Goal: Task Accomplishment & Management: Manage account settings

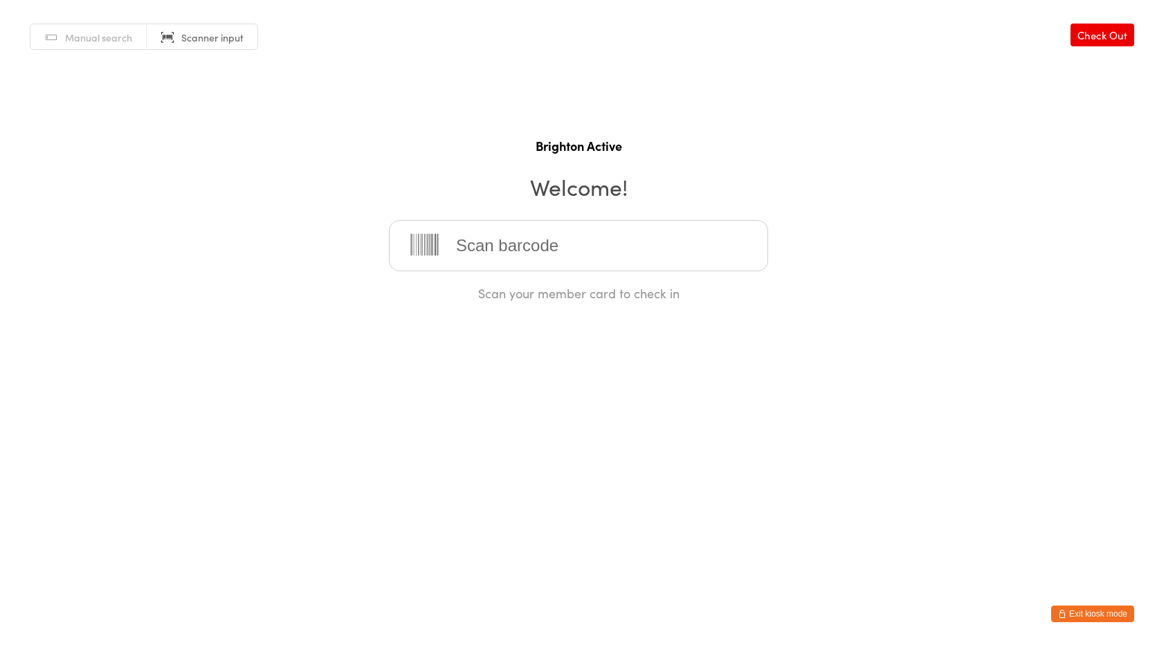
click at [1090, 608] on button "Exit kiosk mode" at bounding box center [1092, 613] width 83 height 17
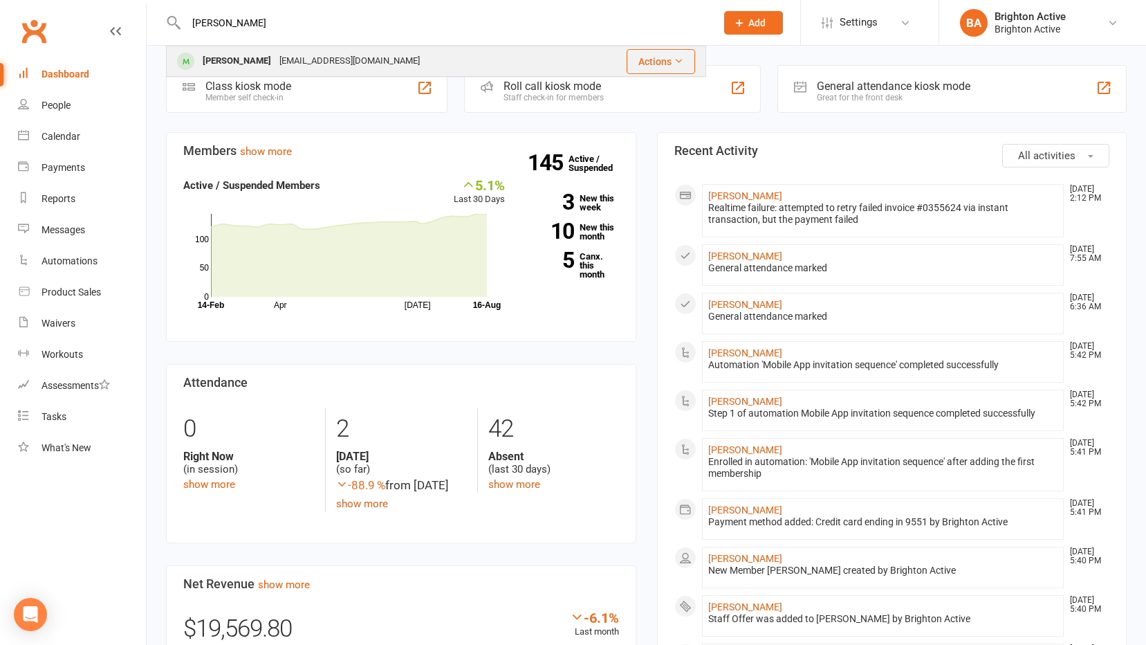
type input "vilma"
click at [275, 71] on div "mariahvhi@gmail.com" at bounding box center [349, 61] width 149 height 20
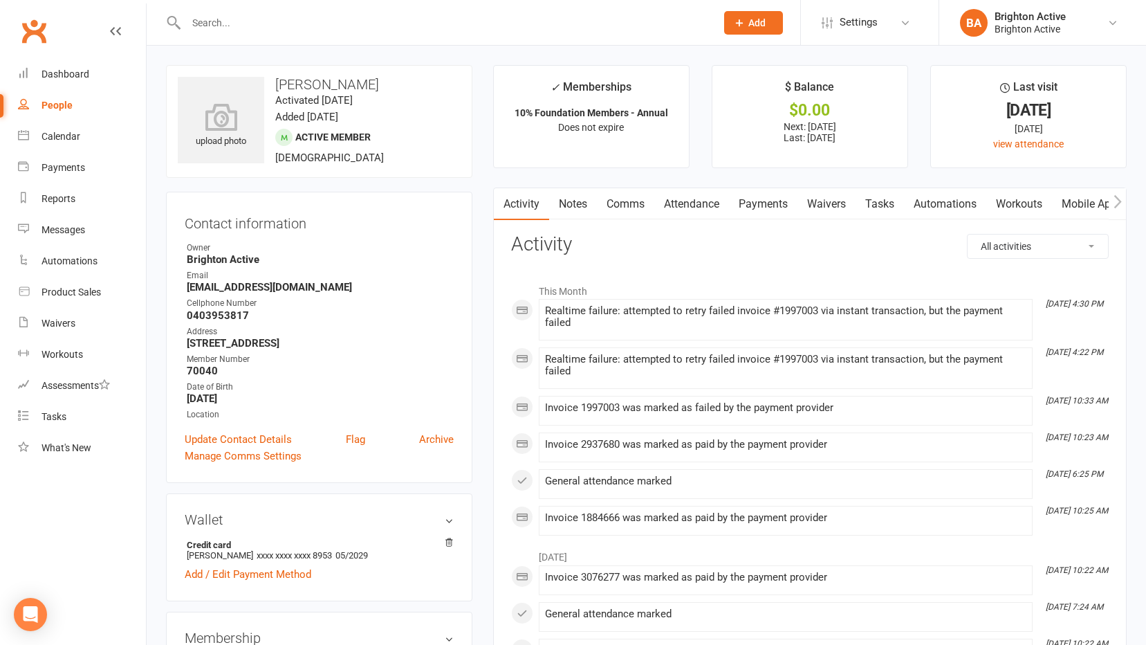
click at [760, 203] on link "Payments" at bounding box center [763, 204] width 68 height 32
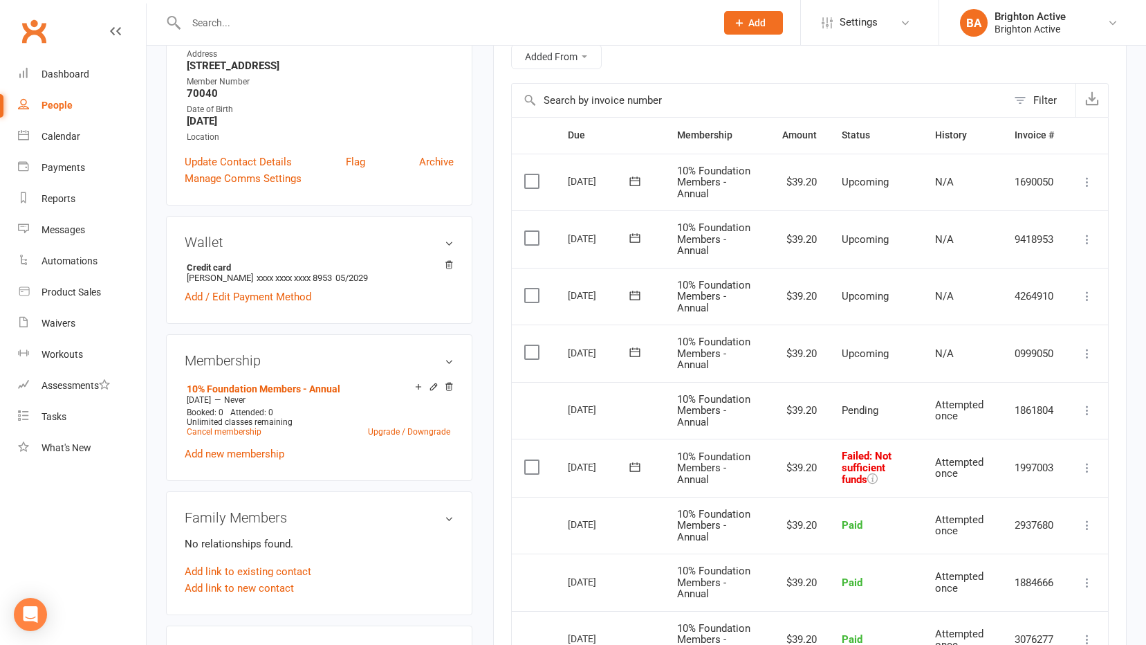
scroll to position [277, 0]
click at [1085, 468] on icon at bounding box center [1088, 468] width 14 height 14
click at [1056, 609] on link "Retry now" at bounding box center [1026, 606] width 137 height 28
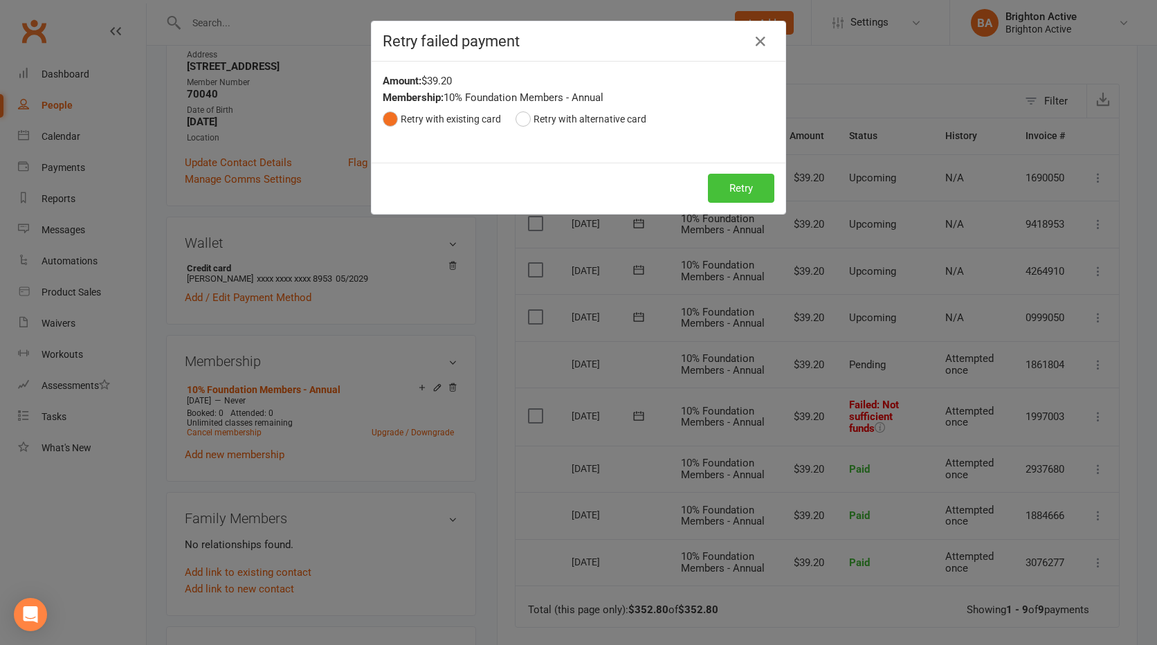
click at [732, 187] on button "Retry" at bounding box center [741, 188] width 66 height 29
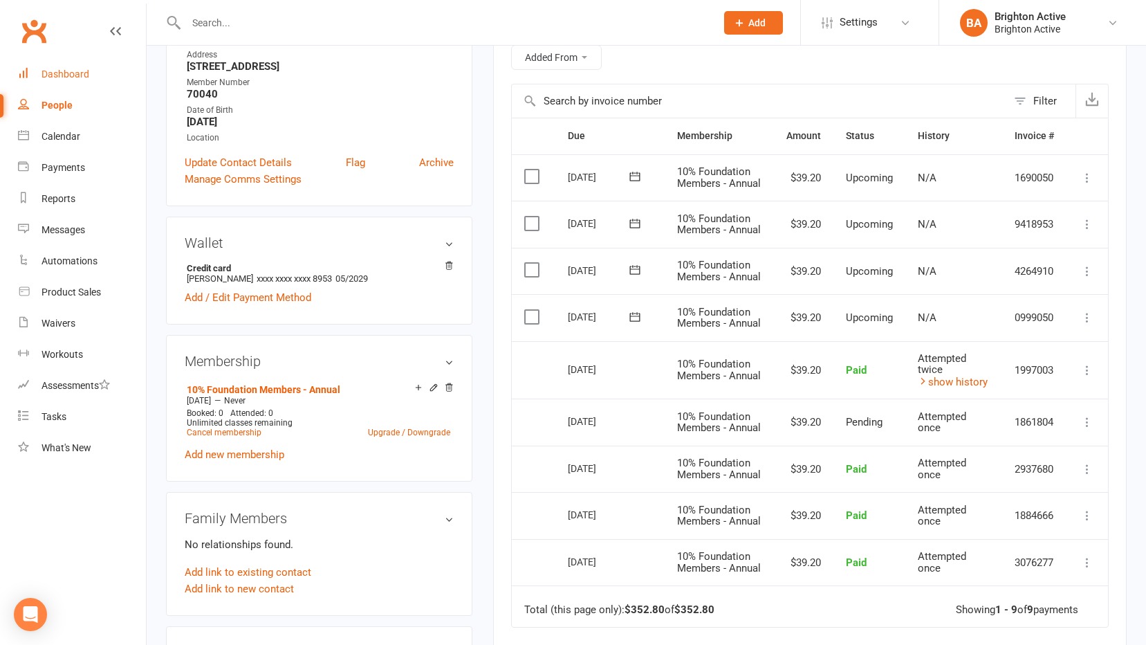
click at [72, 73] on div "Dashboard" at bounding box center [66, 73] width 48 height 11
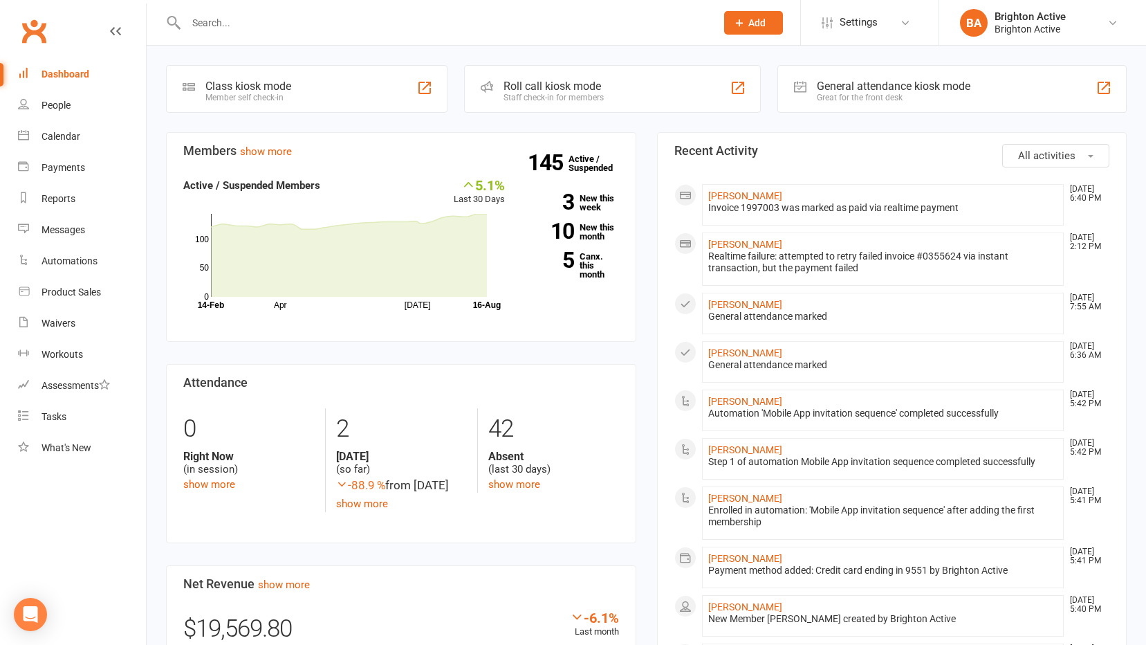
click at [937, 91] on div "General attendance kiosk mode" at bounding box center [894, 86] width 154 height 13
